Goal: Task Accomplishment & Management: Manage account settings

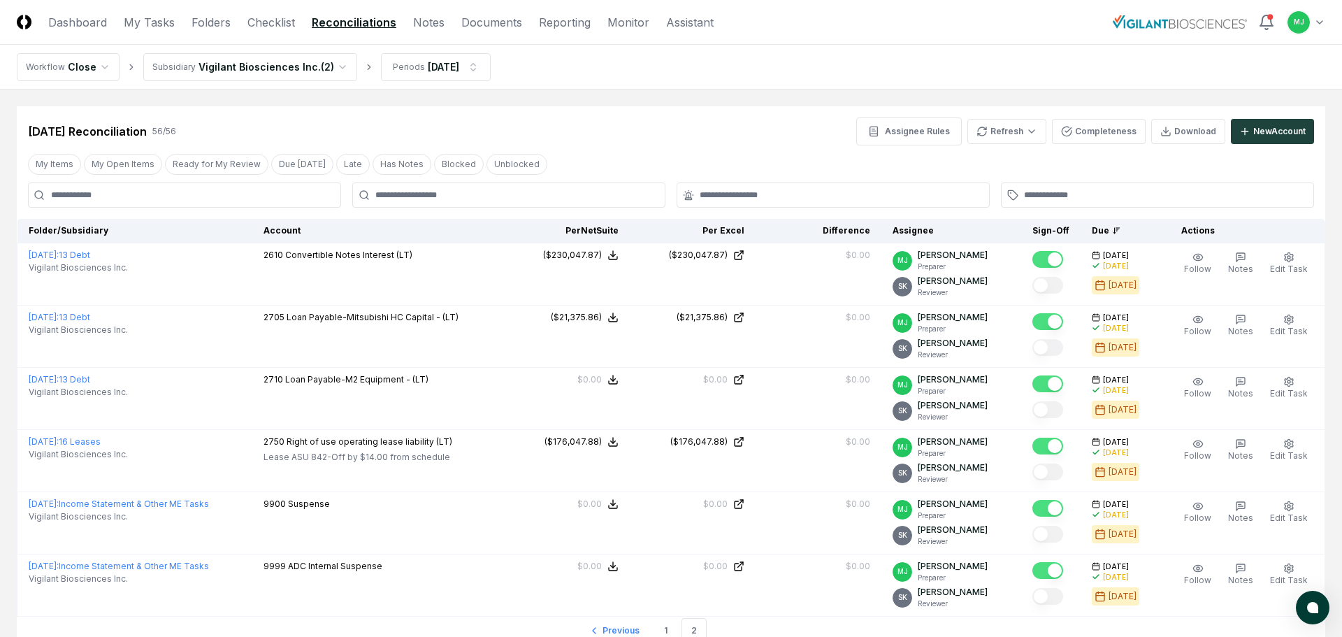
click at [1285, 24] on html "CloseCore Dashboard My Tasks Folders Checklist Reconciliations Notes Documents …" at bounding box center [671, 372] width 1342 height 745
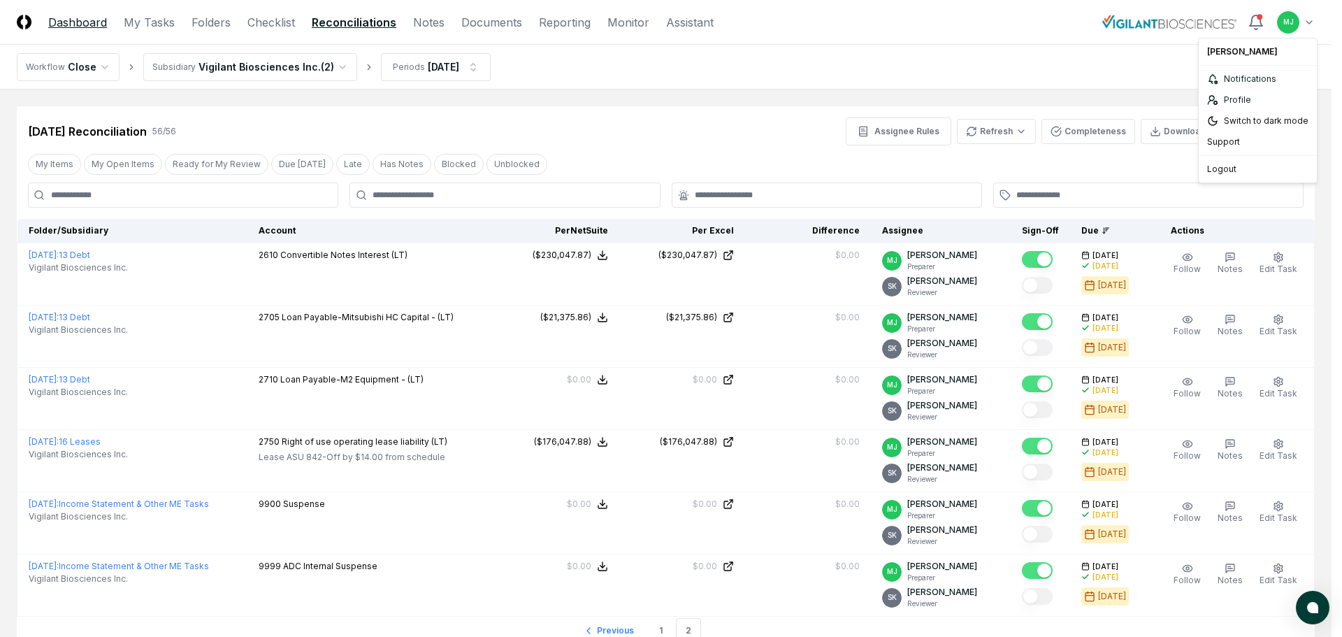
click at [61, 21] on html "CloseCore Dashboard My Tasks Folders Checklist Reconciliations Notes Documents …" at bounding box center [671, 372] width 1342 height 745
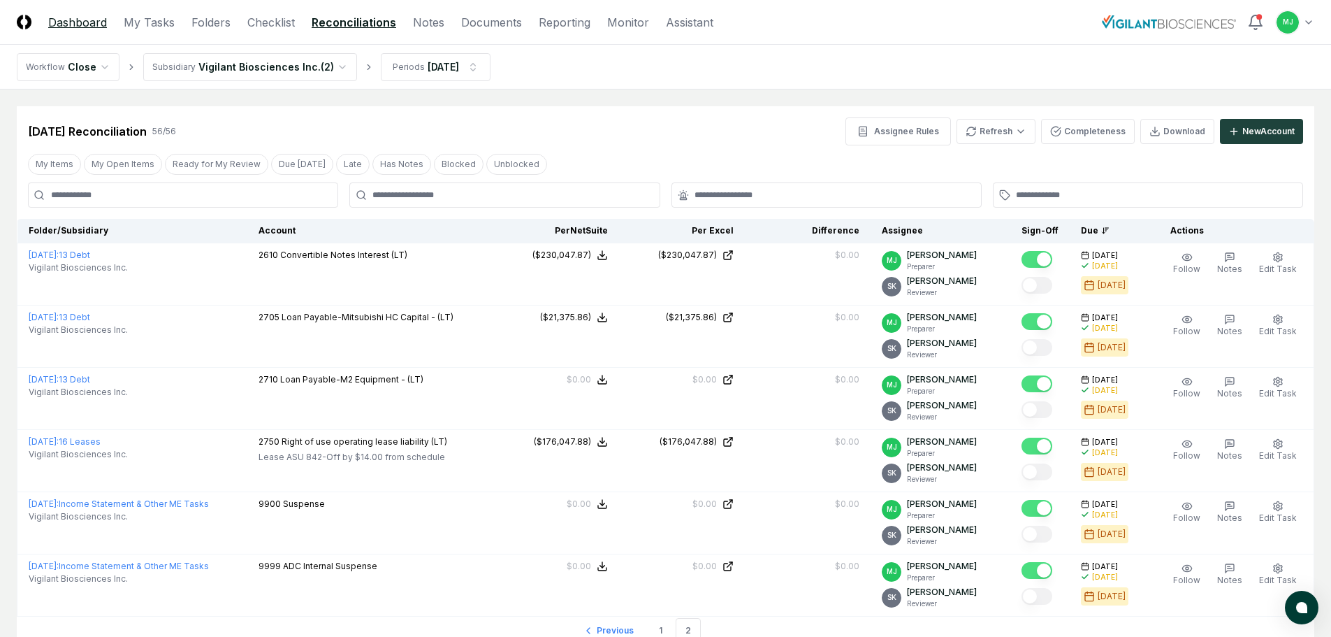
click at [61, 21] on link "Dashboard" at bounding box center [77, 22] width 59 height 17
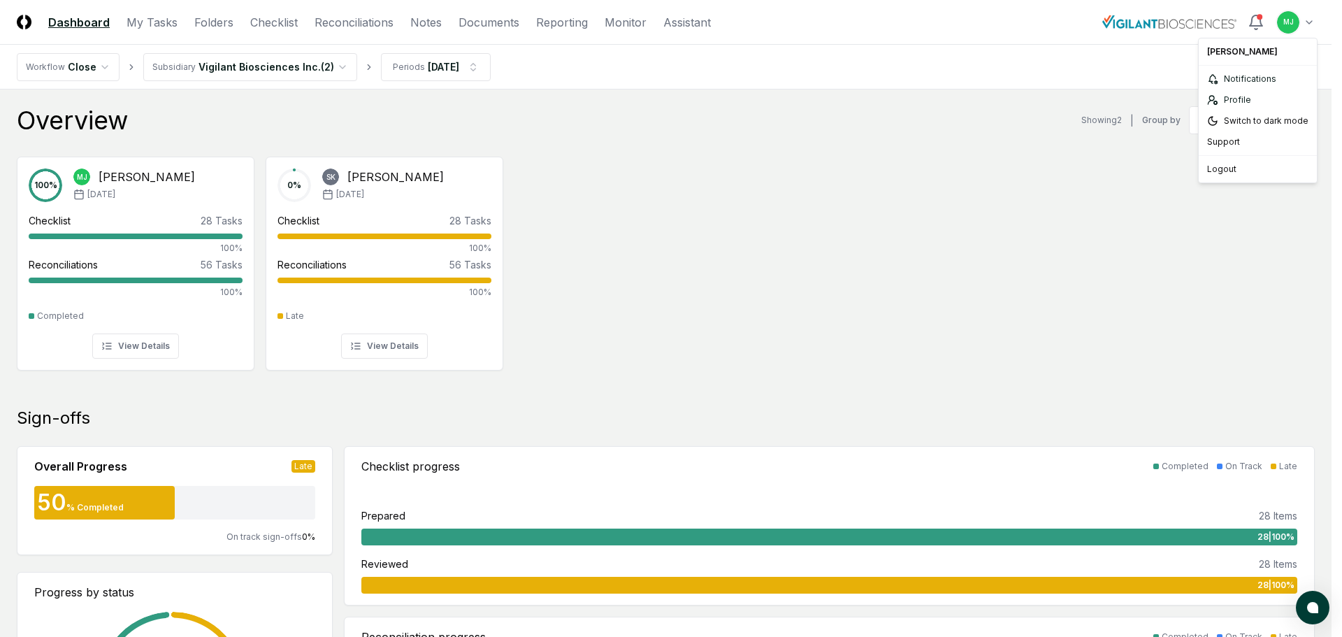
click at [1225, 166] on div "Logout" at bounding box center [1257, 169] width 113 height 21
